Goal: Information Seeking & Learning: Find specific fact

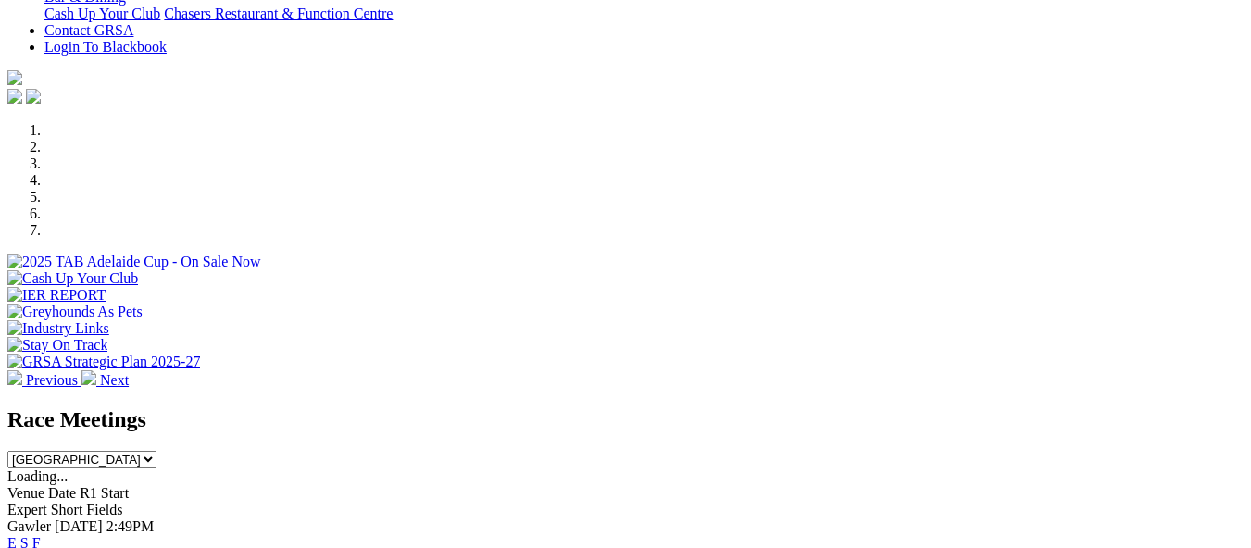
scroll to position [463, 0]
click at [41, 535] on link "F" at bounding box center [36, 543] width 8 height 16
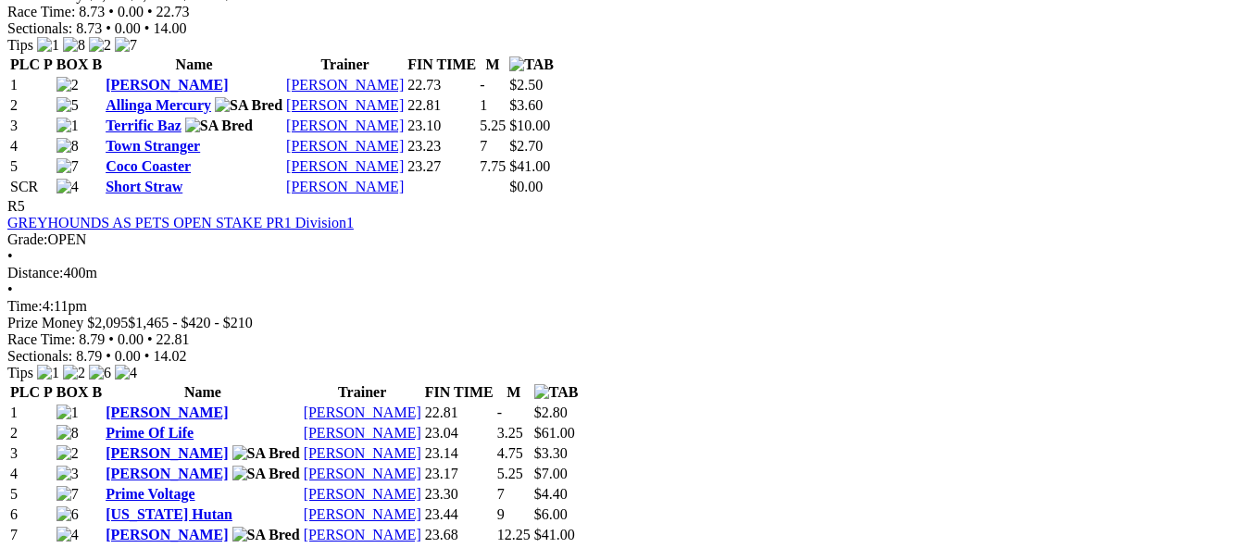
scroll to position [2131, 0]
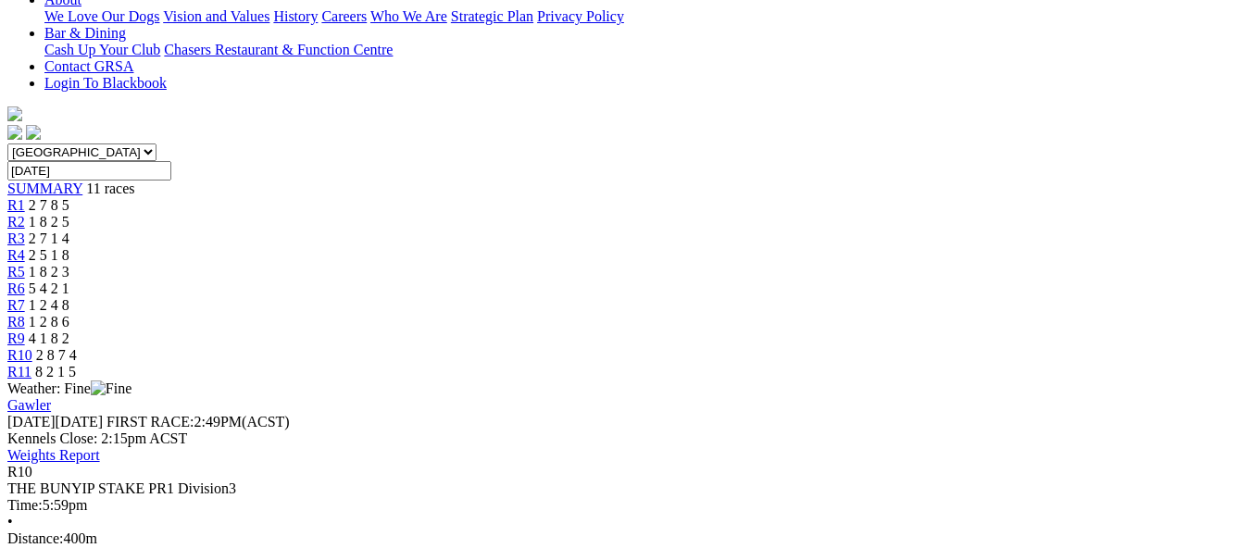
scroll to position [463, 0]
